Goal: Task Accomplishment & Management: Use online tool/utility

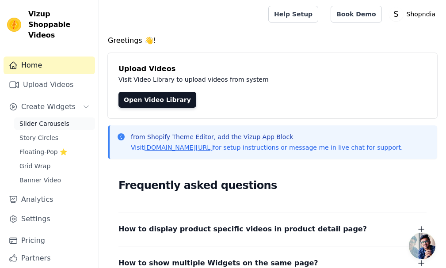
click at [38, 119] on span "Slider Carousels" at bounding box center [44, 123] width 50 height 9
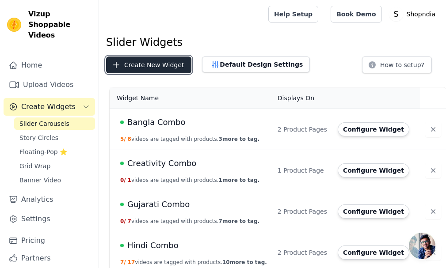
click at [159, 62] on button "Create New Widget" at bounding box center [148, 65] width 85 height 17
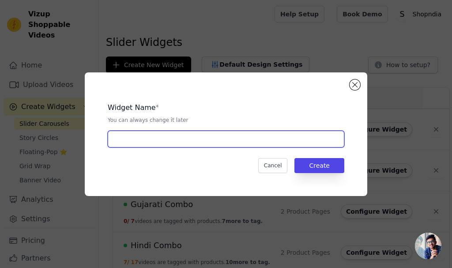
drag, startPoint x: 134, startPoint y: 144, endPoint x: 142, endPoint y: 133, distance: 13.5
click at [134, 144] on input "text" at bounding box center [226, 139] width 237 height 17
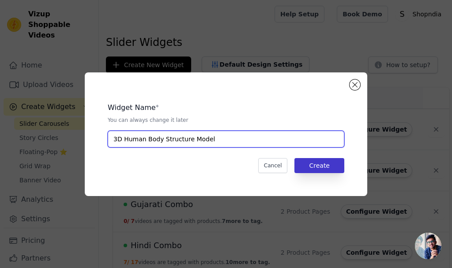
type input "3D Human Body Structure Model"
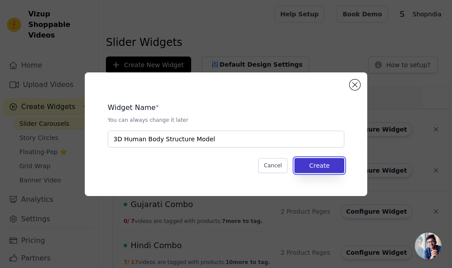
click at [322, 164] on button "Create" at bounding box center [320, 165] width 50 height 15
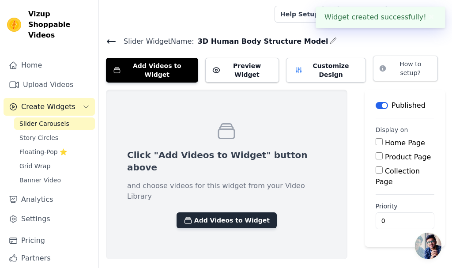
click at [254, 212] on button "Add Videos to Widget" at bounding box center [227, 220] width 100 height 16
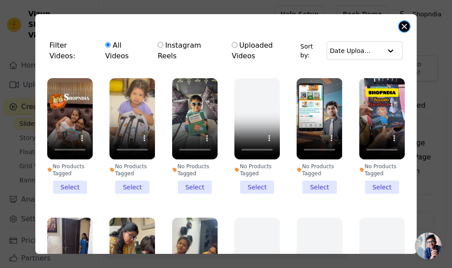
click at [402, 28] on button "Close modal" at bounding box center [404, 26] width 11 height 11
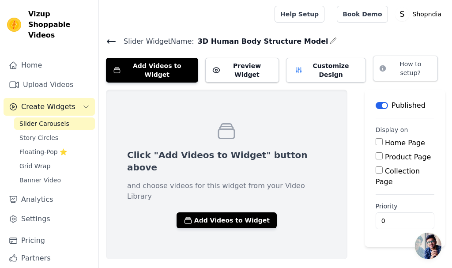
click at [376, 152] on input "Product Page" at bounding box center [379, 155] width 7 height 7
checkbox input "true"
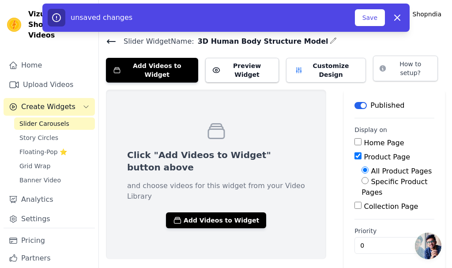
click at [369, 178] on label "Specific Product Pages" at bounding box center [395, 187] width 66 height 19
click at [369, 177] on input "Specific Product Pages" at bounding box center [365, 180] width 7 height 7
radio input "true"
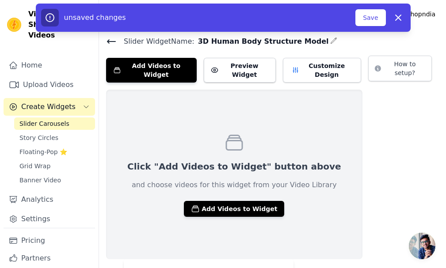
scroll to position [23, 0]
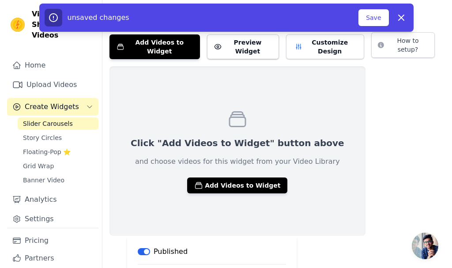
scroll to position [0, 0]
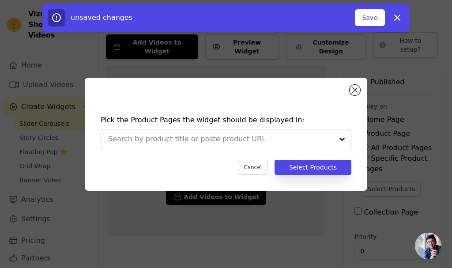
click at [245, 144] on input "text" at bounding box center [220, 139] width 225 height 11
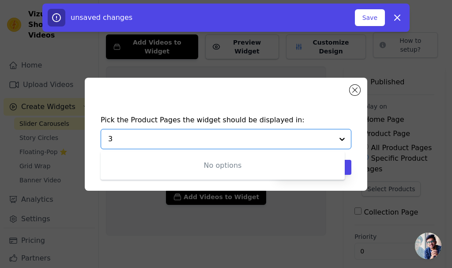
type input "3D"
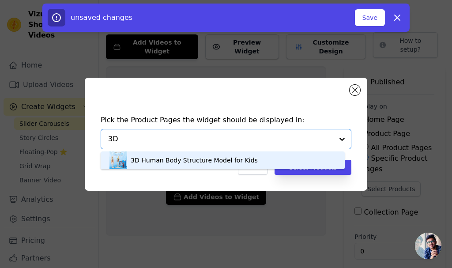
click at [221, 164] on div "3D Human Body Structure Model for Kids" at bounding box center [194, 160] width 127 height 9
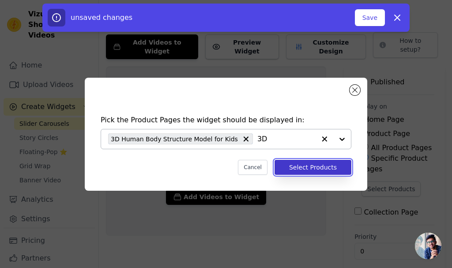
click at [304, 164] on button "Select Products" at bounding box center [313, 167] width 77 height 15
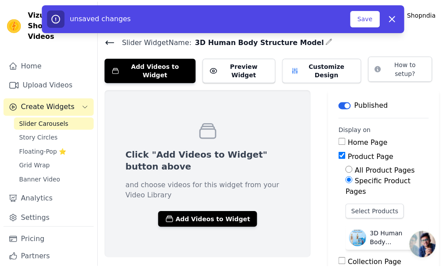
scroll to position [23, 0]
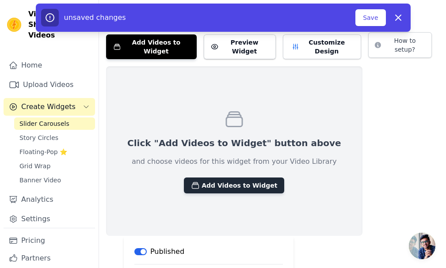
click at [225, 181] on button "Add Videos to Widget" at bounding box center [234, 186] width 100 height 16
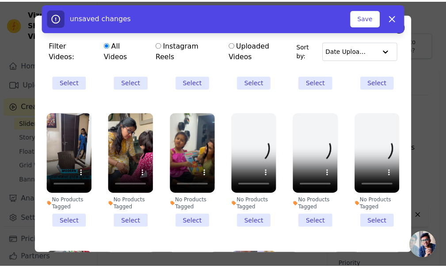
scroll to position [0, 0]
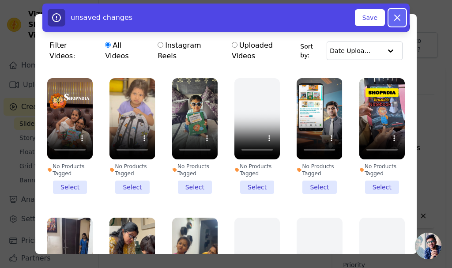
click at [401, 14] on icon "button" at bounding box center [397, 17] width 11 height 11
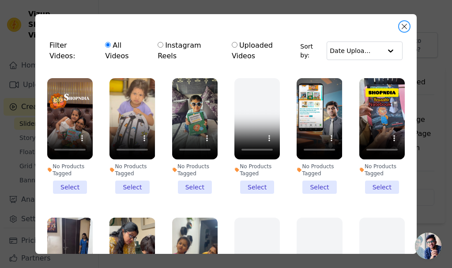
click at [406, 25] on button "Close modal" at bounding box center [404, 26] width 11 height 11
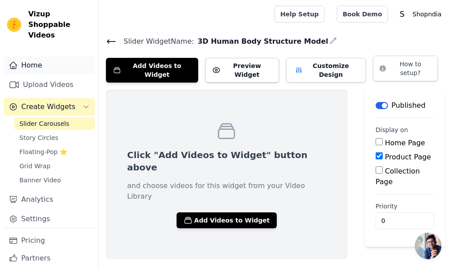
click at [51, 57] on link "Home" at bounding box center [49, 66] width 91 height 18
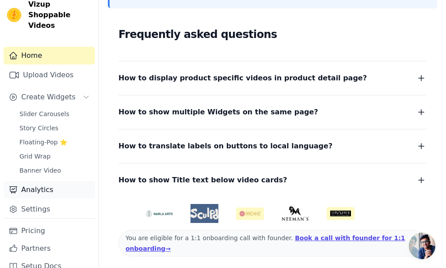
scroll to position [13, 0]
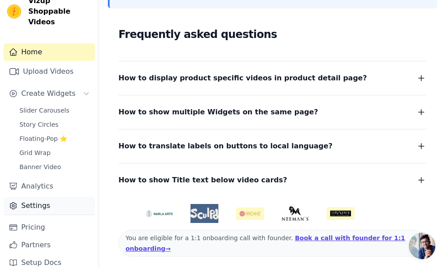
click at [53, 197] on link "Settings" at bounding box center [49, 206] width 91 height 18
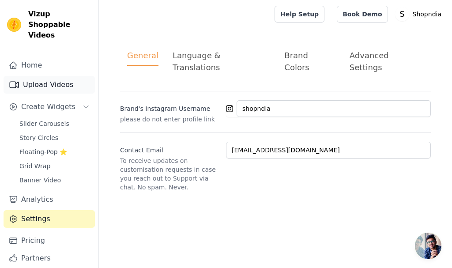
click at [48, 76] on link "Upload Videos" at bounding box center [49, 85] width 91 height 18
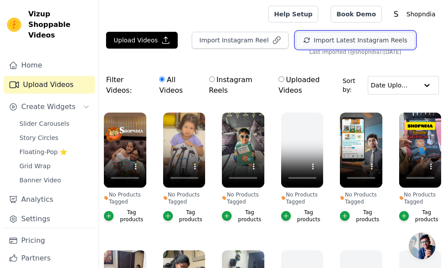
click at [379, 42] on button "Import Latest Instagram Reels" at bounding box center [355, 40] width 119 height 17
click at [328, 44] on button "Import Latest Instagram Reels" at bounding box center [355, 40] width 119 height 17
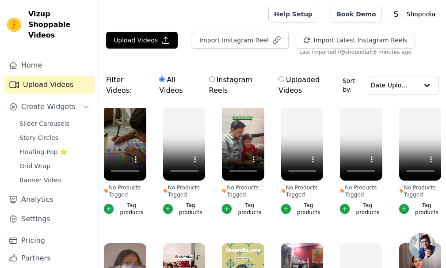
scroll to position [88, 0]
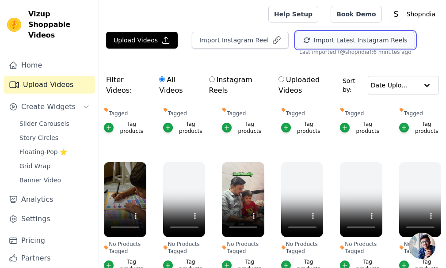
click at [320, 41] on button "Import Latest Instagram Reels" at bounding box center [355, 40] width 119 height 17
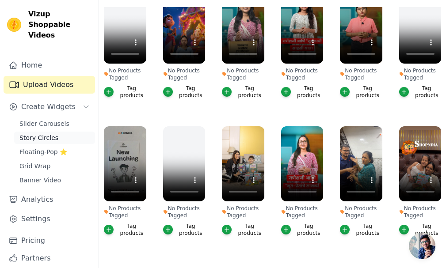
scroll to position [309, 0]
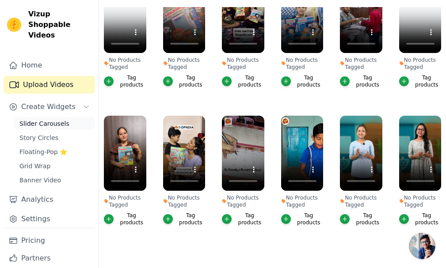
click at [51, 119] on span "Slider Carousels" at bounding box center [44, 123] width 50 height 9
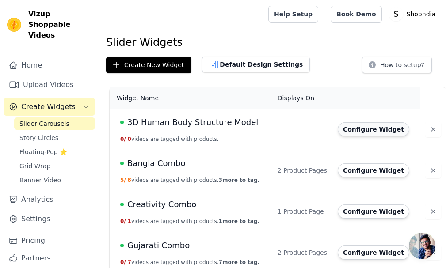
click at [376, 132] on button "Configure Widget" at bounding box center [374, 129] width 72 height 14
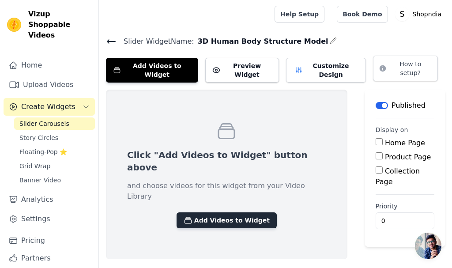
click at [228, 212] on button "Add Videos to Widget" at bounding box center [227, 220] width 100 height 16
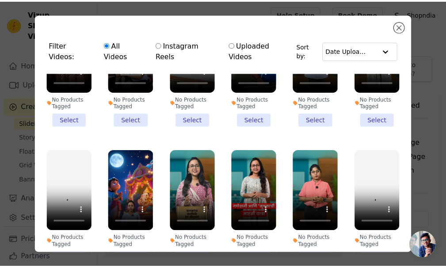
scroll to position [486, 0]
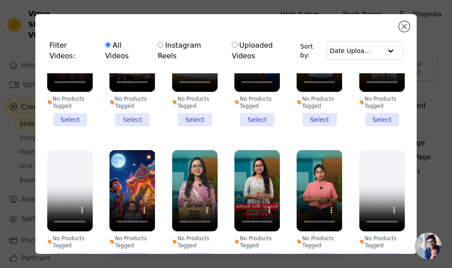
click at [303, 236] on li "No Products Tagged Select" at bounding box center [320, 208] width 46 height 116
click at [0, 0] on input "No Products Tagged Select" at bounding box center [0, 0] width 0 height 0
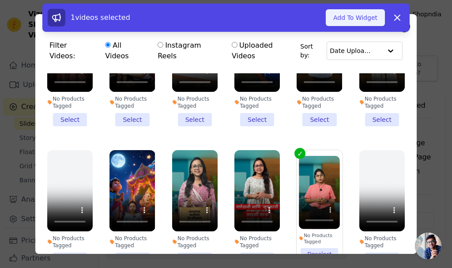
click at [365, 19] on button "Add To Widget" at bounding box center [355, 17] width 59 height 17
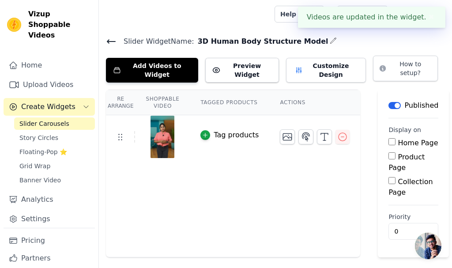
click at [397, 153] on label "Product Page" at bounding box center [407, 162] width 36 height 19
click at [396, 152] on input "Product Page" at bounding box center [392, 155] width 7 height 7
checkbox input "true"
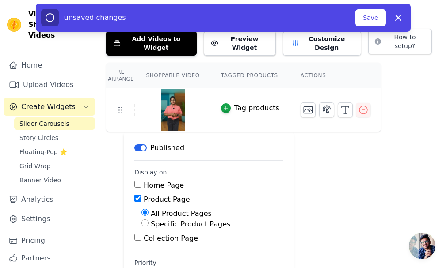
scroll to position [44, 0]
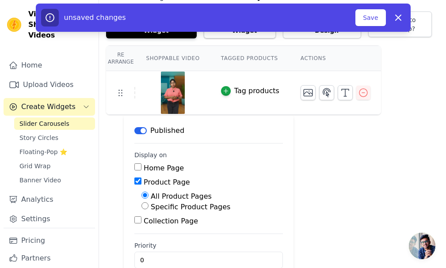
click at [283, 202] on div "Specific Product Pages" at bounding box center [211, 207] width 141 height 11
click at [148, 202] on input "Specific Product Pages" at bounding box center [144, 205] width 7 height 7
radio input "true"
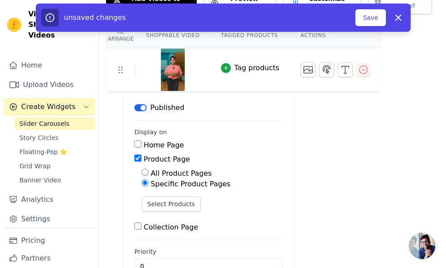
scroll to position [83, 0]
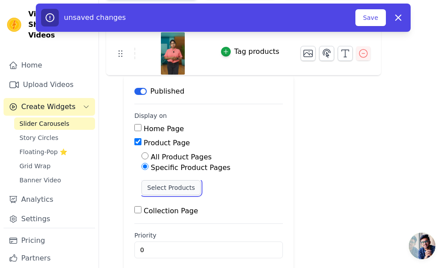
click at [201, 180] on button "Select Products" at bounding box center [170, 187] width 59 height 15
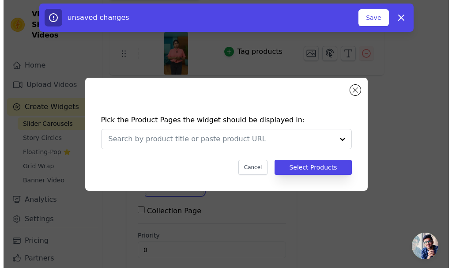
scroll to position [0, 0]
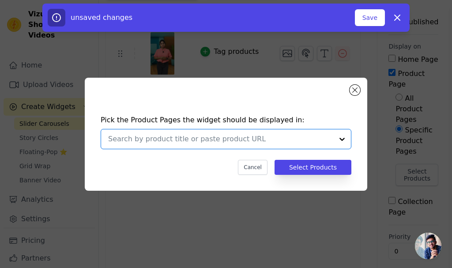
click at [219, 142] on input "text" at bounding box center [220, 139] width 225 height 11
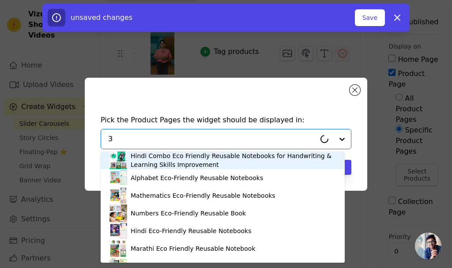
type input "3D"
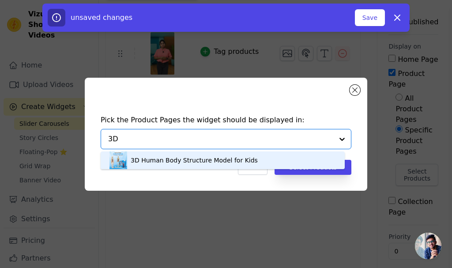
click at [214, 160] on div "3D Human Body Structure Model for Kids" at bounding box center [194, 160] width 127 height 9
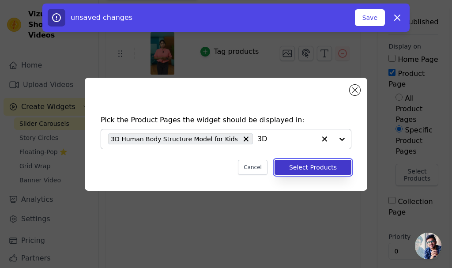
click at [311, 169] on button "Select Products" at bounding box center [313, 167] width 77 height 15
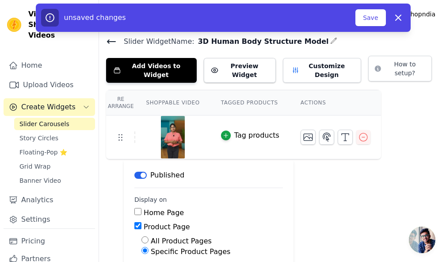
click at [353, 21] on div "unsaved changes" at bounding box center [198, 18] width 315 height 18
click at [361, 16] on button "Save" at bounding box center [370, 17] width 30 height 17
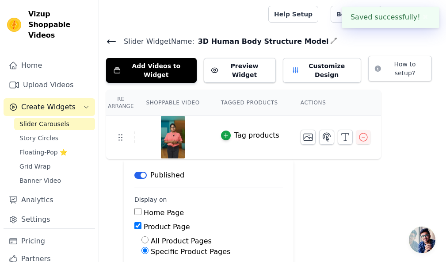
click at [423, 16] on button "✖" at bounding box center [425, 17] width 10 height 11
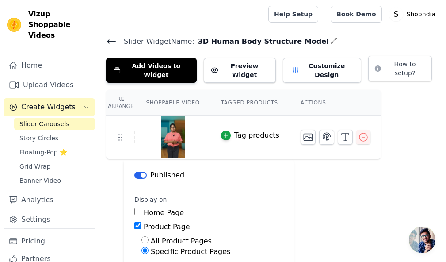
click at [112, 39] on icon at bounding box center [111, 41] width 11 height 11
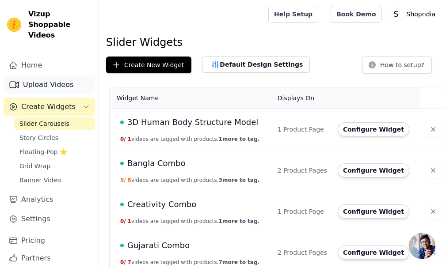
click at [34, 76] on link "Upload Videos" at bounding box center [49, 85] width 91 height 18
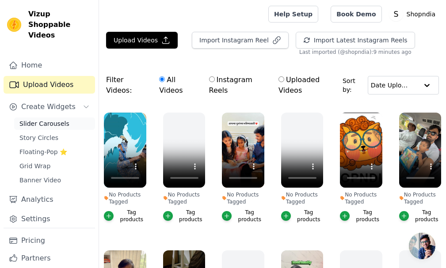
click at [46, 119] on span "Slider Carousels" at bounding box center [44, 123] width 50 height 9
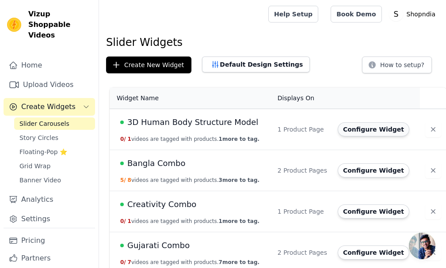
click at [339, 135] on button "Configure Widget" at bounding box center [374, 129] width 72 height 14
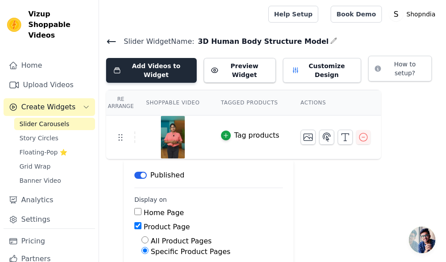
click at [156, 67] on button "Add Videos to Widget" at bounding box center [151, 70] width 91 height 25
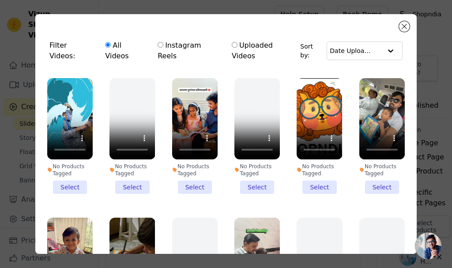
click at [72, 171] on li "No Products Tagged Select" at bounding box center [70, 136] width 46 height 116
click at [0, 0] on input "No Products Tagged Select" at bounding box center [0, 0] width 0 height 0
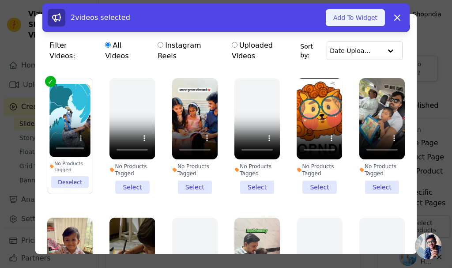
click at [356, 15] on button "Add To Widget" at bounding box center [355, 17] width 59 height 17
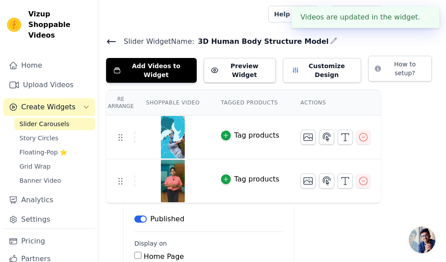
click at [425, 18] on button "✖" at bounding box center [425, 17] width 10 height 11
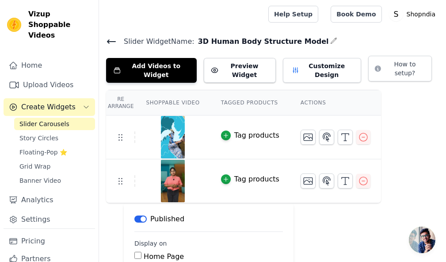
click at [109, 42] on icon at bounding box center [111, 42] width 8 height 4
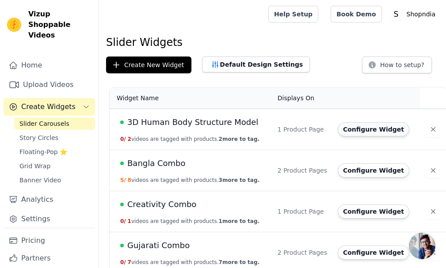
click at [343, 124] on button "Configure Widget" at bounding box center [374, 129] width 72 height 14
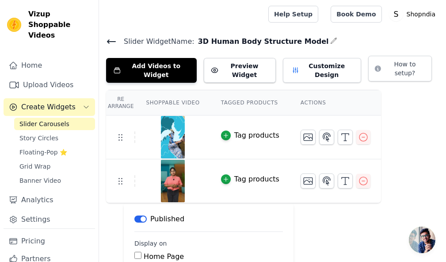
click at [112, 45] on icon at bounding box center [111, 41] width 11 height 11
